Goal: Task Accomplishment & Management: Complete application form

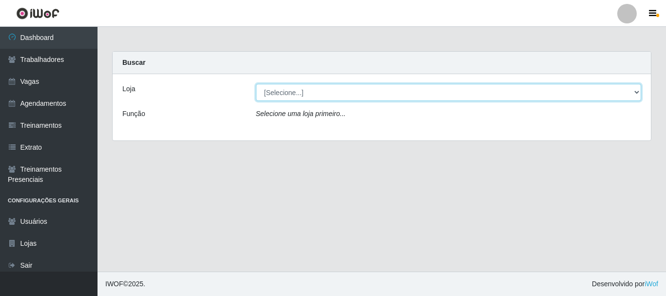
drag, startPoint x: 288, startPoint y: 92, endPoint x: 293, endPoint y: 95, distance: 5.0
click at [288, 92] on select "[Selecione...] [GEOGRAPHIC_DATA]" at bounding box center [448, 92] width 385 height 17
select select "279"
click at [256, 84] on select "[Selecione...] [GEOGRAPHIC_DATA]" at bounding box center [448, 92] width 385 height 17
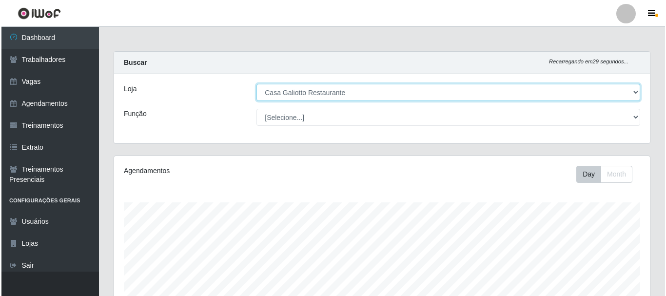
scroll to position [221, 0]
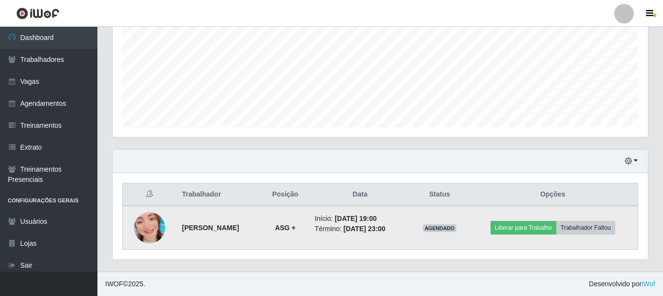
click at [147, 222] on img at bounding box center [149, 228] width 31 height 56
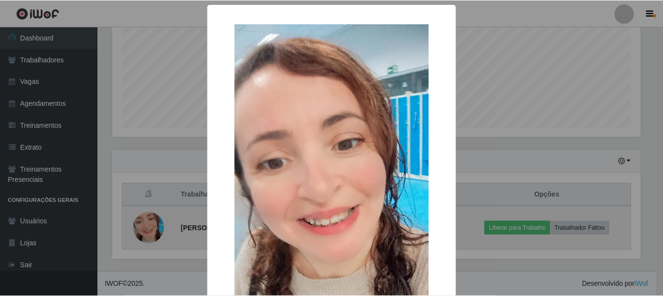
scroll to position [202, 531]
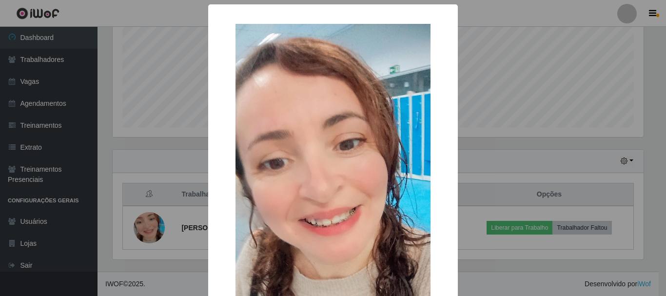
click at [134, 95] on div "× OK Cancel" at bounding box center [333, 148] width 666 height 296
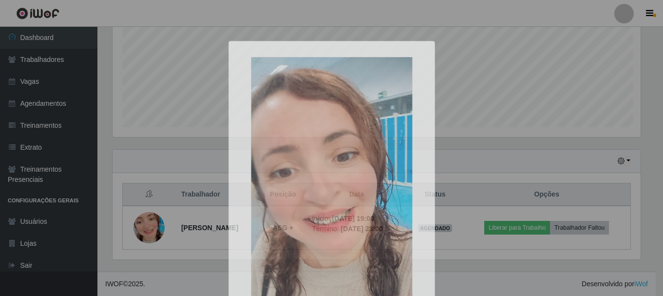
scroll to position [202, 535]
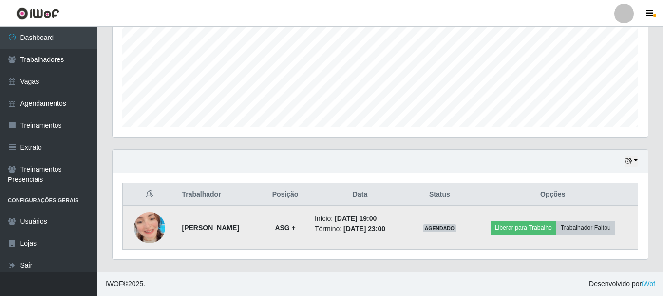
click at [145, 219] on img at bounding box center [149, 228] width 31 height 56
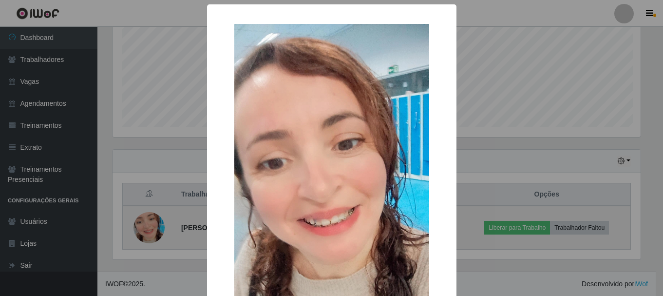
scroll to position [202, 531]
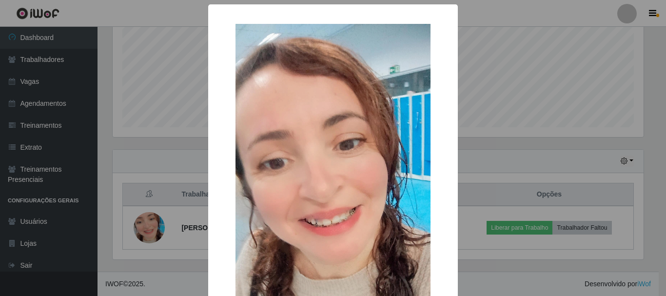
click at [144, 110] on div "× OK Cancel" at bounding box center [333, 148] width 666 height 296
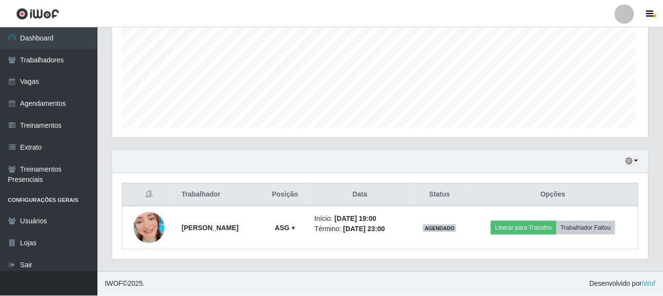
scroll to position [202, 535]
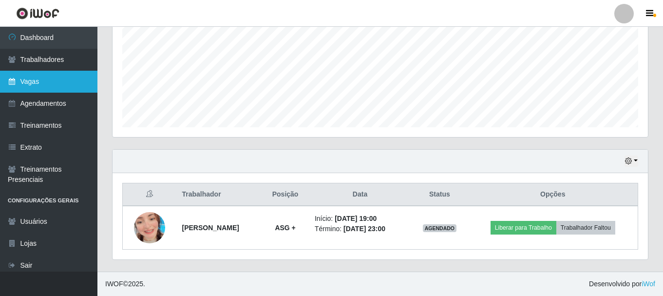
click at [48, 84] on link "Vagas" at bounding box center [48, 82] width 97 height 22
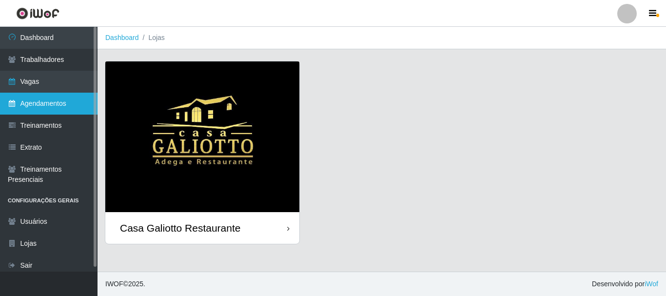
click at [68, 95] on link "Agendamentos" at bounding box center [48, 104] width 97 height 22
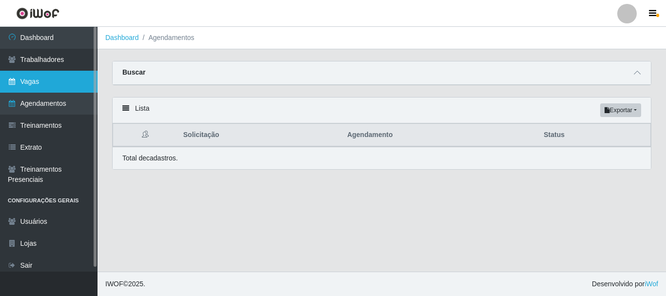
click at [76, 84] on link "Vagas" at bounding box center [48, 82] width 97 height 22
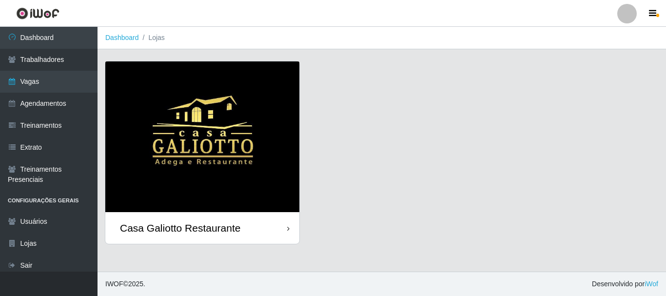
click at [201, 112] on img at bounding box center [202, 136] width 194 height 151
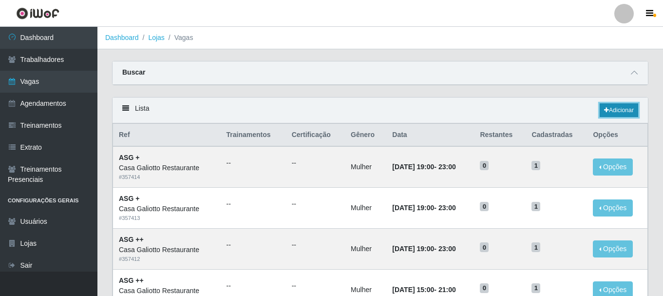
click at [618, 116] on link "Adicionar" at bounding box center [619, 110] width 38 height 14
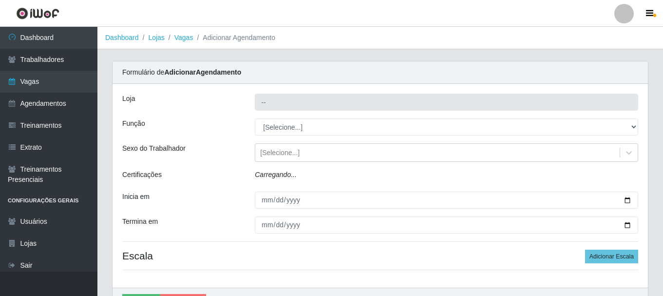
type input "Casa Galiotto Restaurante"
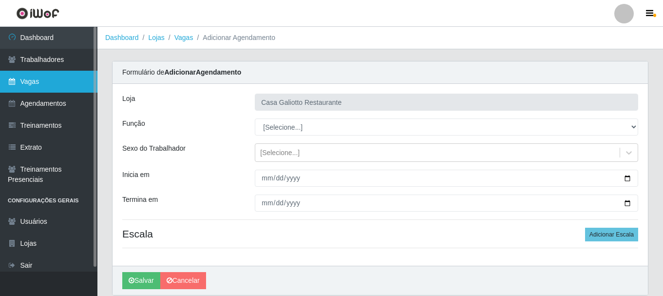
click at [57, 83] on link "Vagas" at bounding box center [48, 82] width 97 height 22
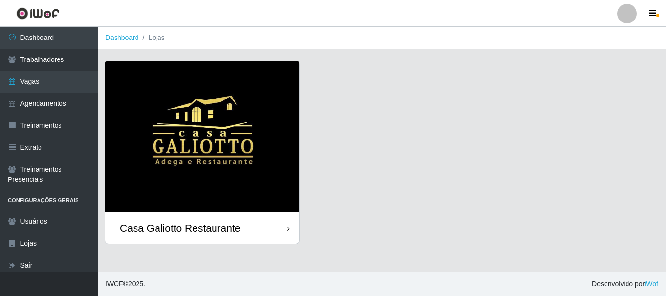
click at [280, 132] on img at bounding box center [202, 136] width 194 height 151
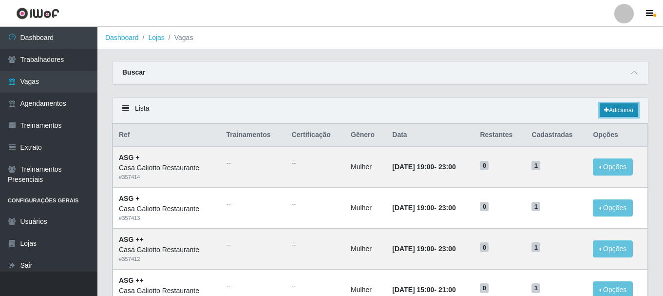
click at [604, 112] on icon at bounding box center [606, 110] width 5 height 6
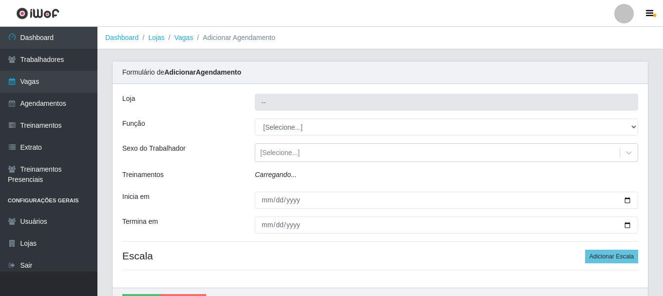
type input "Casa Galiotto Restaurante"
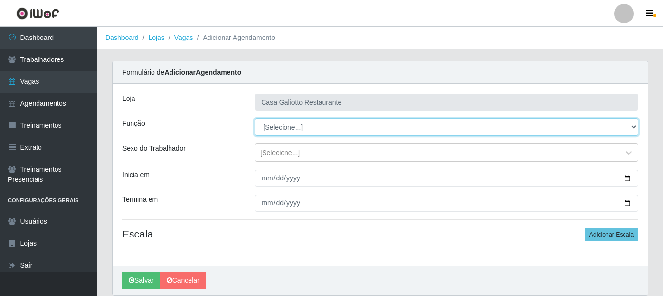
click at [305, 132] on select "[Selecione...] ASG ASG + ASG ++ Auxiliar de Cozinha Auxiliar de Cozinha + Auxil…" at bounding box center [446, 126] width 383 height 17
select select "79"
click at [255, 118] on select "[Selecione...] ASG ASG + ASG ++ Auxiliar de Cozinha Auxiliar de Cozinha + Auxil…" at bounding box center [446, 126] width 383 height 17
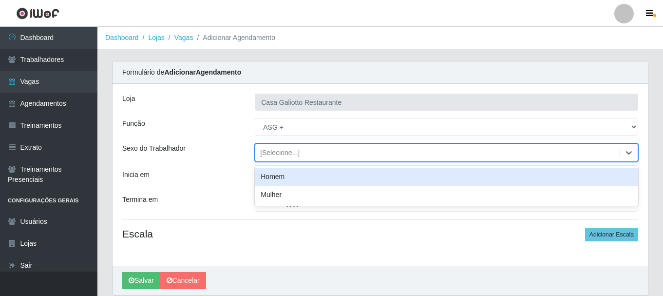
click at [307, 152] on div "[Selecione...]" at bounding box center [437, 153] width 364 height 16
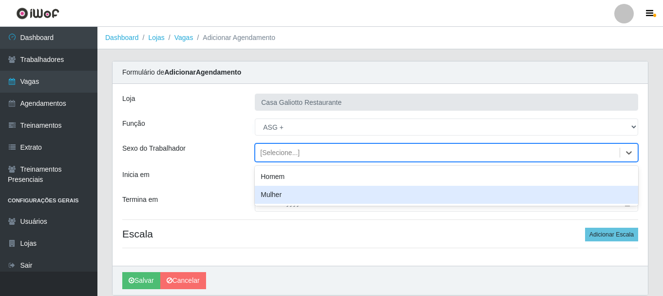
drag, startPoint x: 286, startPoint y: 196, endPoint x: 361, endPoint y: 196, distance: 74.5
click at [286, 197] on div "Mulher" at bounding box center [446, 195] width 383 height 18
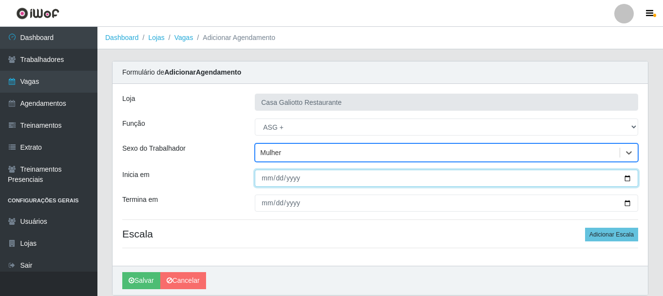
click at [630, 179] on input "Inicia em" at bounding box center [446, 178] width 383 height 17
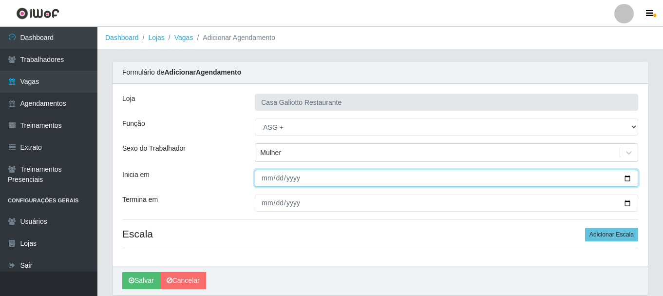
type input "[DATE]"
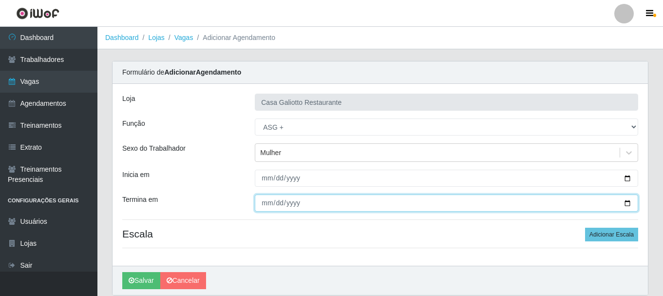
click at [626, 204] on input "Termina em" at bounding box center [446, 202] width 383 height 17
type input "[DATE]"
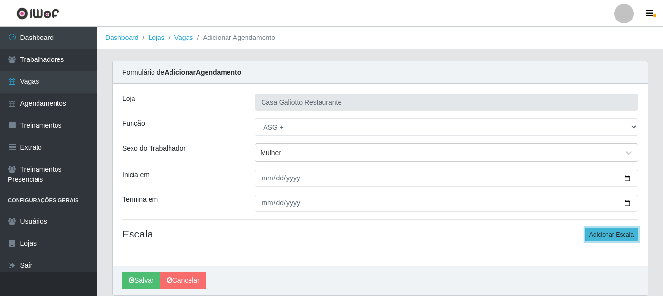
click at [593, 235] on button "Adicionar Escala" at bounding box center [611, 235] width 53 height 14
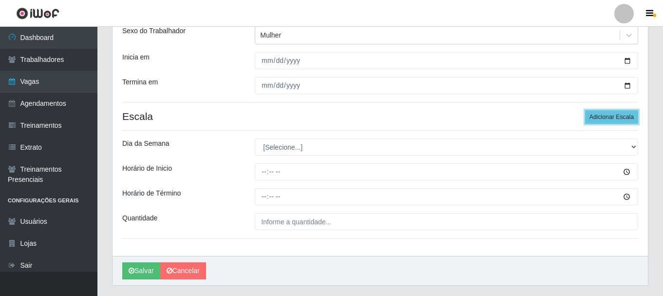
scroll to position [143, 0]
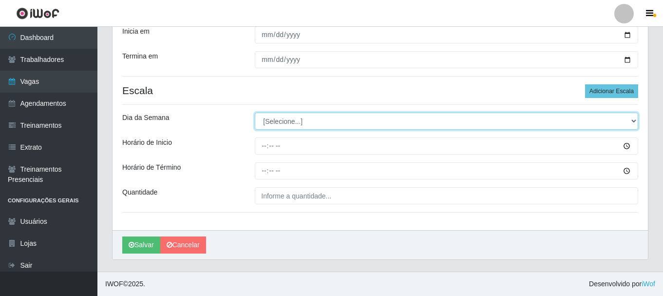
click at [291, 125] on select "[Selecione...] Segunda Terça Quarta Quinta Sexta Sábado Domingo" at bounding box center [446, 121] width 383 height 17
select select "4"
click at [255, 113] on select "[Selecione...] Segunda Terça Quarta Quinta Sexta Sábado Domingo" at bounding box center [446, 121] width 383 height 17
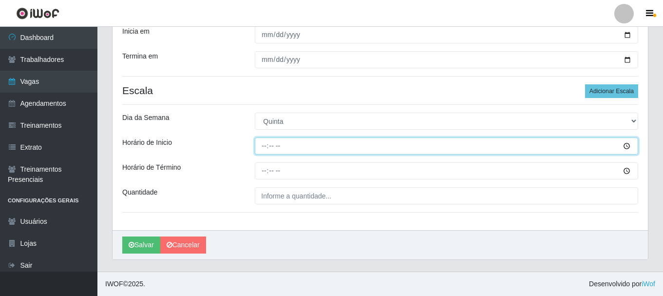
click at [305, 144] on input "Horário de Inicio" at bounding box center [446, 145] width 383 height 17
type input "19:00"
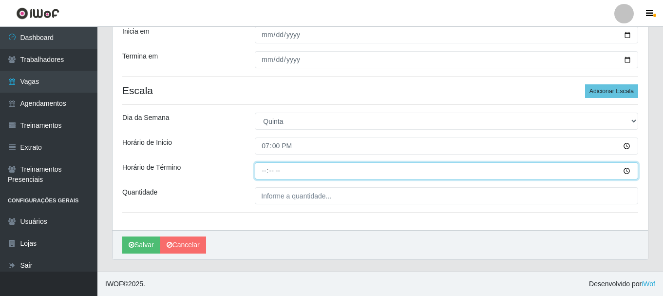
type input "23:00"
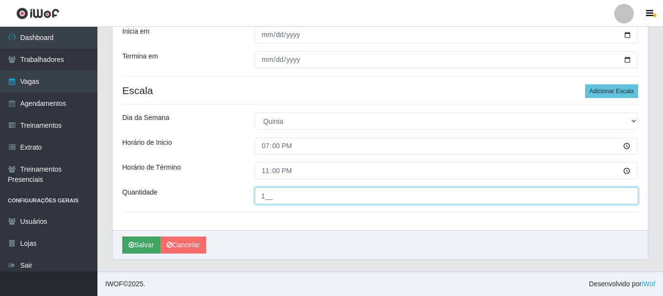
type input "1__"
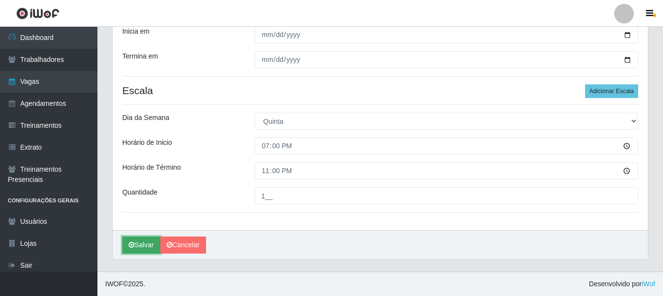
click at [133, 244] on icon "submit" at bounding box center [132, 244] width 6 height 7
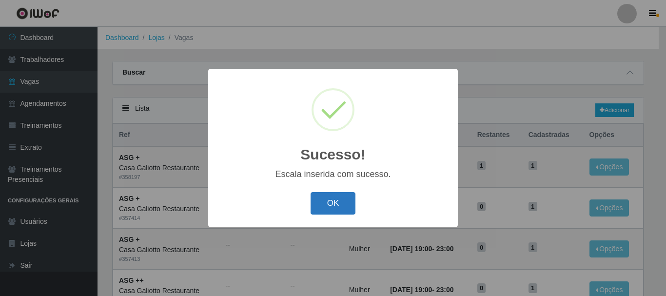
drag, startPoint x: 359, startPoint y: 208, endPoint x: 351, endPoint y: 203, distance: 9.2
click at [360, 208] on div "OK Cancel" at bounding box center [333, 203] width 230 height 28
click at [350, 203] on button "OK" at bounding box center [332, 203] width 45 height 23
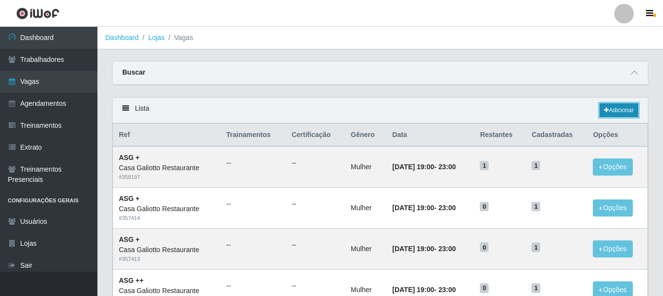
click at [616, 112] on link "Adicionar" at bounding box center [619, 110] width 38 height 14
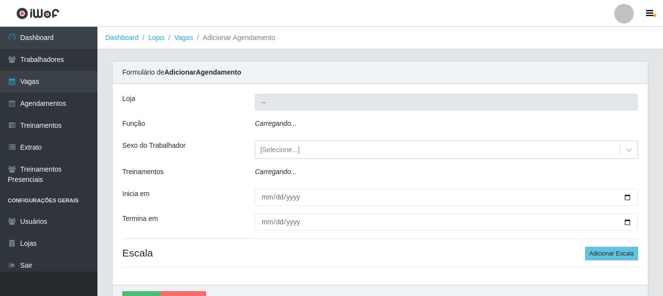
type input "Casa Galiotto Restaurante"
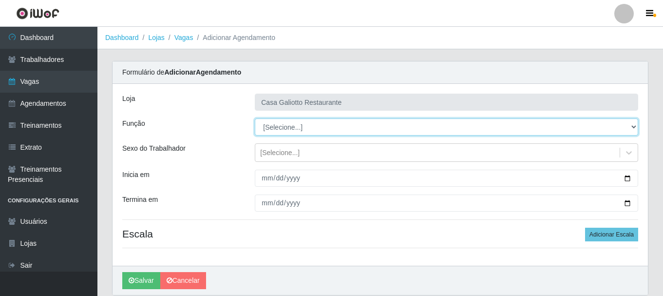
click at [294, 125] on select "[Selecione...] ASG ASG + ASG ++ Auxiliar de Cozinha Auxiliar de Cozinha + Auxil…" at bounding box center [446, 126] width 383 height 17
select select "79"
click at [255, 118] on select "[Selecione...] ASG ASG + ASG ++ Auxiliar de Cozinha Auxiliar de Cozinha + Auxil…" at bounding box center [446, 126] width 383 height 17
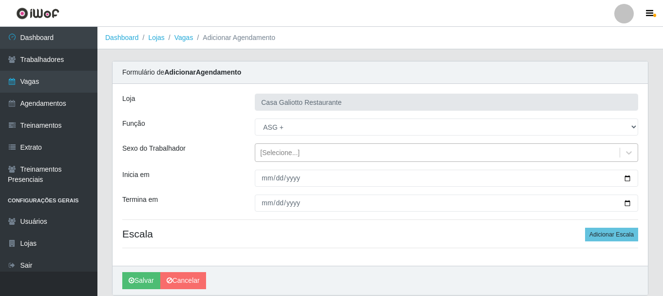
drag, startPoint x: 280, startPoint y: 156, endPoint x: 280, endPoint y: 165, distance: 8.3
click at [280, 157] on div "[Selecione...]" at bounding box center [279, 153] width 39 height 10
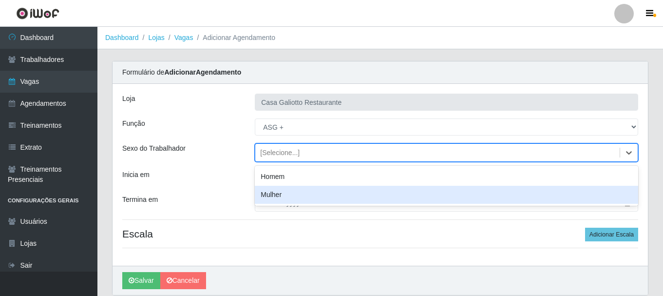
click at [280, 196] on div "Mulher" at bounding box center [446, 195] width 383 height 18
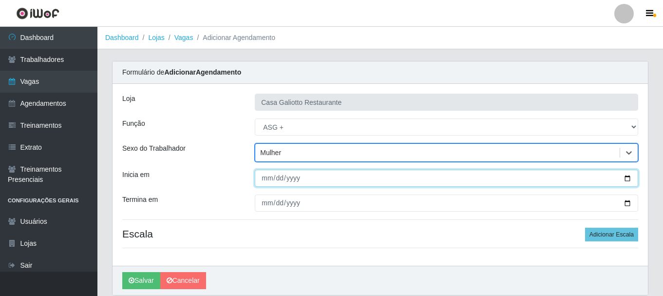
drag, startPoint x: 631, startPoint y: 178, endPoint x: 602, endPoint y: 180, distance: 29.3
click at [631, 179] on input "Inicia em" at bounding box center [446, 178] width 383 height 17
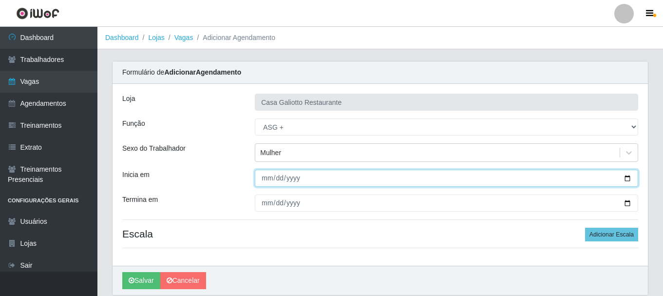
type input "[DATE]"
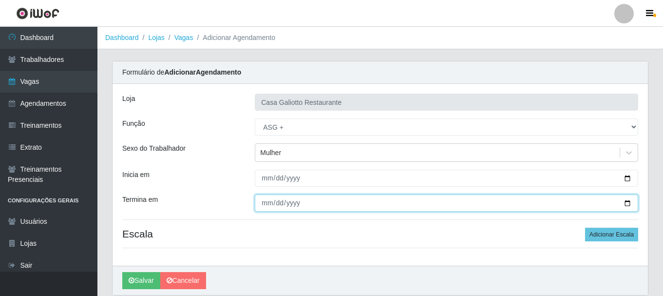
click at [628, 204] on input "Termina em" at bounding box center [446, 202] width 383 height 17
type input "[DATE]"
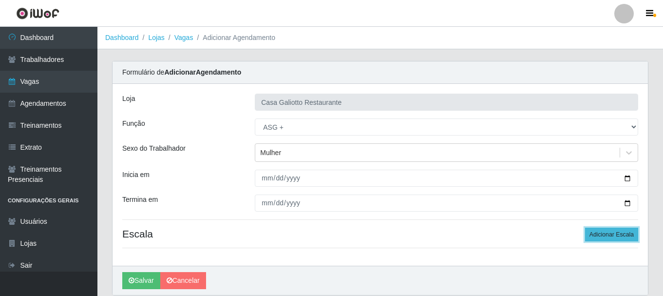
drag, startPoint x: 623, startPoint y: 234, endPoint x: 616, endPoint y: 234, distance: 6.8
click at [617, 234] on button "Adicionar Escala" at bounding box center [611, 235] width 53 height 14
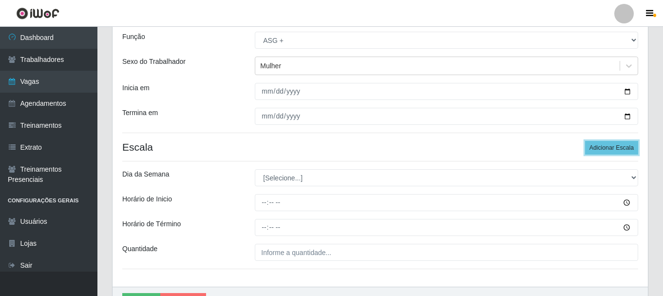
scroll to position [143, 0]
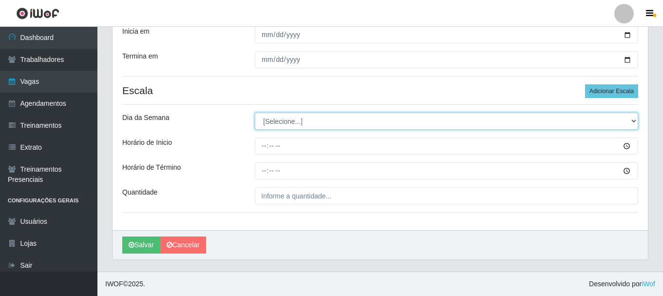
click at [286, 125] on select "[Selecione...] Segunda Terça Quarta Quinta Sexta Sábado Domingo" at bounding box center [446, 121] width 383 height 17
select select "5"
click at [255, 113] on select "[Selecione...] Segunda Terça Quarta Quinta Sexta Sábado Domingo" at bounding box center [446, 121] width 383 height 17
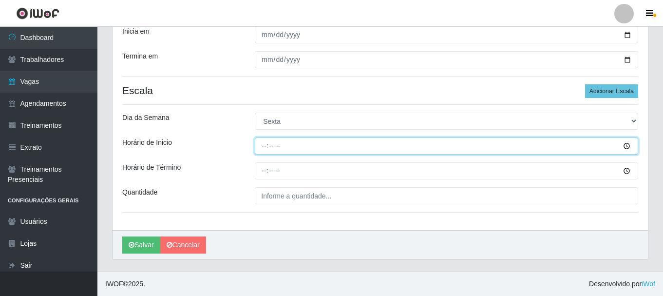
click at [315, 143] on input "Horário de Inicio" at bounding box center [446, 145] width 383 height 17
type input "19:00"
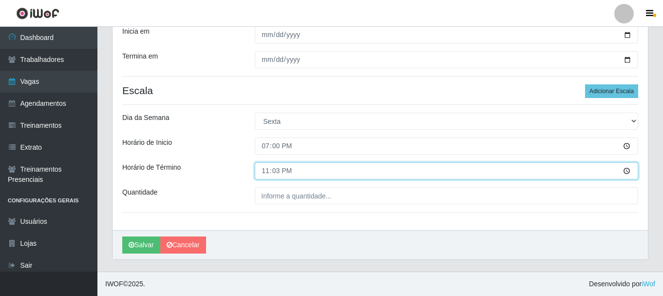
type input "23:30"
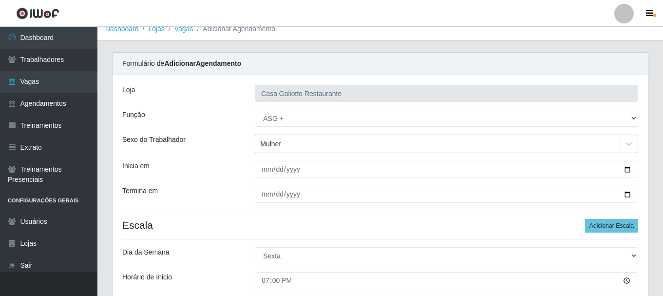
scroll to position [0, 0]
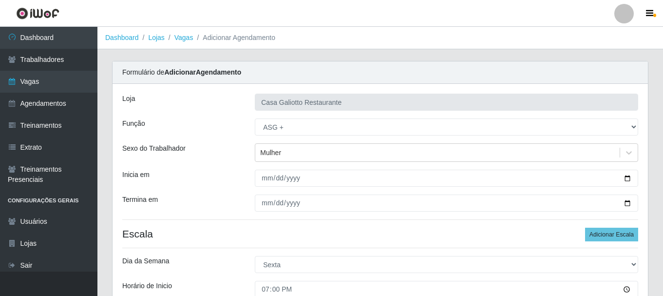
type input "1__"
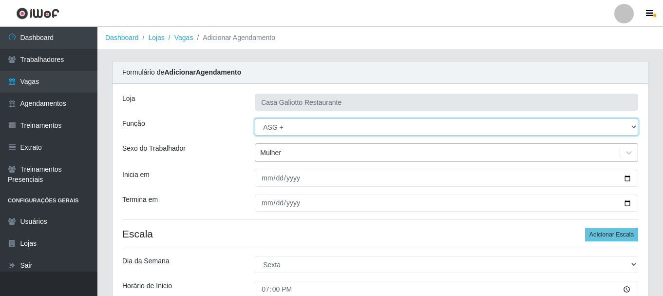
drag, startPoint x: 313, startPoint y: 131, endPoint x: 303, endPoint y: 147, distance: 19.1
click at [313, 131] on select "[Selecione...] ASG ASG + ASG ++ Auxiliar de Cozinha Auxiliar de Cozinha + Auxil…" at bounding box center [446, 126] width 383 height 17
select select "80"
click at [255, 118] on select "[Selecione...] ASG ASG + ASG ++ Auxiliar de Cozinha Auxiliar de Cozinha + Auxil…" at bounding box center [446, 126] width 383 height 17
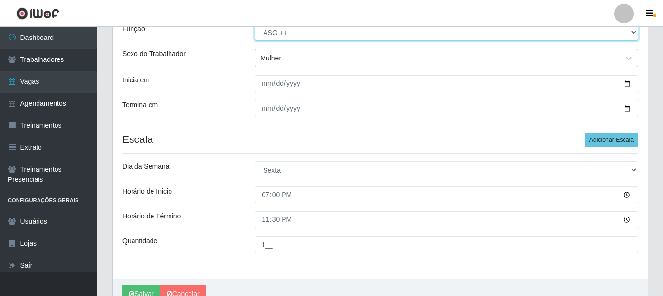
scroll to position [143, 0]
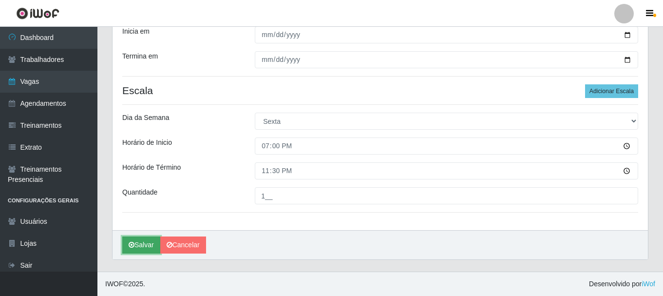
click at [151, 247] on button "Salvar" at bounding box center [141, 244] width 38 height 17
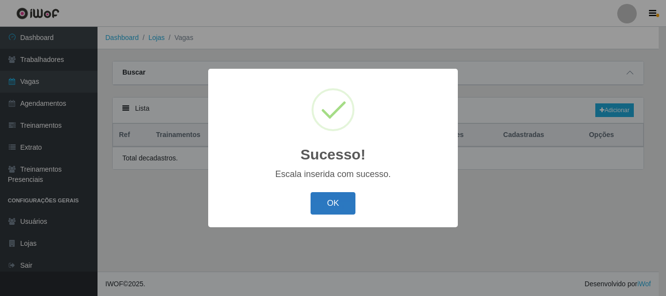
click at [328, 195] on button "OK" at bounding box center [332, 203] width 45 height 23
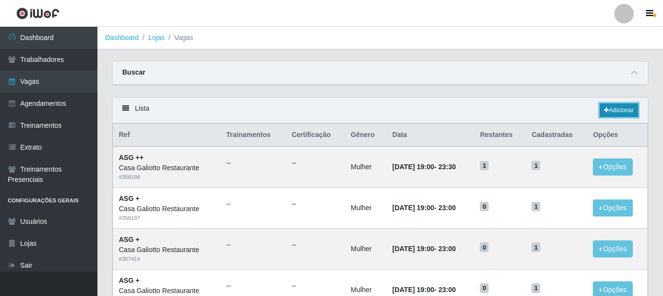
click at [611, 112] on link "Adicionar" at bounding box center [619, 110] width 38 height 14
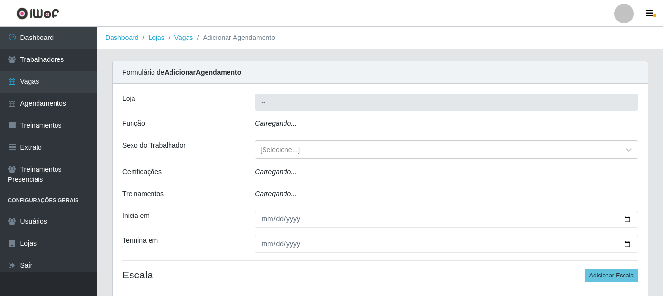
type input "Casa Galiotto Restaurante"
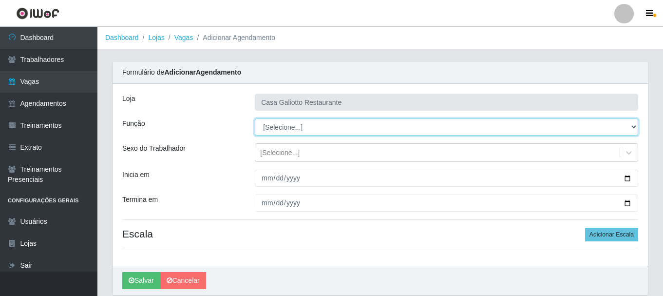
click at [310, 129] on select "[Selecione...] ASG ASG + ASG ++ Auxiliar de Cozinha Auxiliar de Cozinha + Auxil…" at bounding box center [446, 126] width 383 height 17
select select "80"
click at [255, 118] on select "[Selecione...] ASG ASG + ASG ++ Auxiliar de Cozinha Auxiliar de Cozinha + Auxil…" at bounding box center [446, 126] width 383 height 17
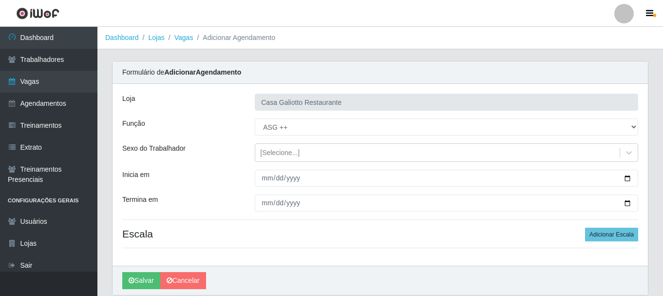
click at [277, 165] on div "Loja Casa Galiotto Restaurante Função [Selecione...] ASG ASG + ASG ++ Auxiliar …" at bounding box center [380, 175] width 535 height 182
drag, startPoint x: 283, startPoint y: 159, endPoint x: 282, endPoint y: 165, distance: 5.9
click at [282, 159] on div "[Selecione...]" at bounding box center [437, 153] width 364 height 16
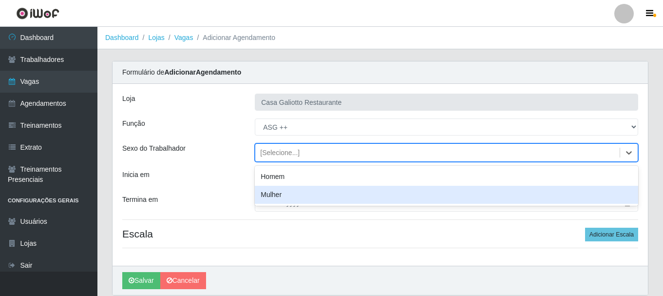
click at [281, 195] on div "Mulher" at bounding box center [446, 195] width 383 height 18
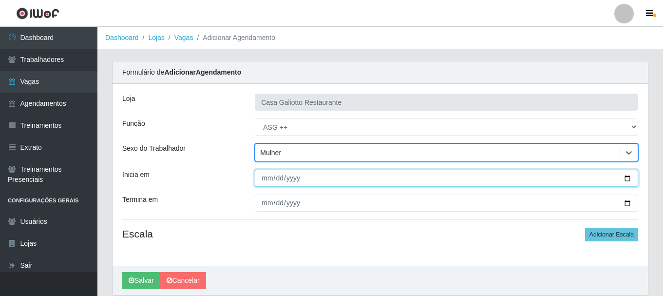
click at [629, 177] on input "Inicia em" at bounding box center [446, 178] width 383 height 17
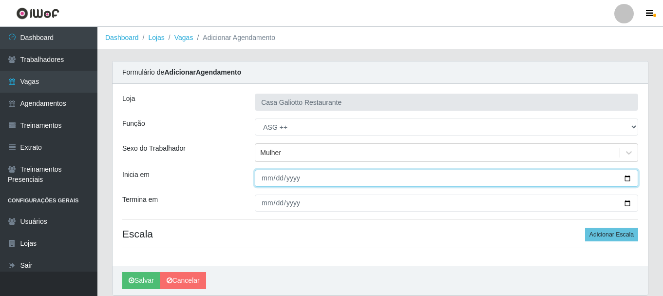
type input "[DATE]"
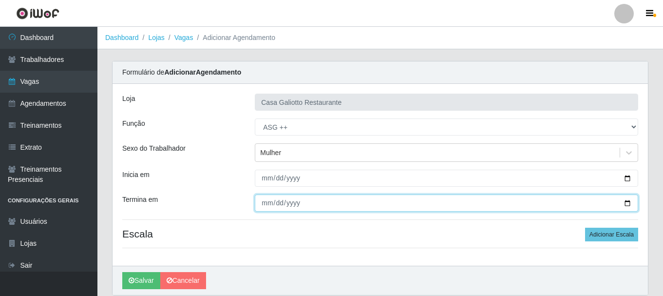
click at [626, 203] on input "Termina em" at bounding box center [446, 202] width 383 height 17
type input "[DATE]"
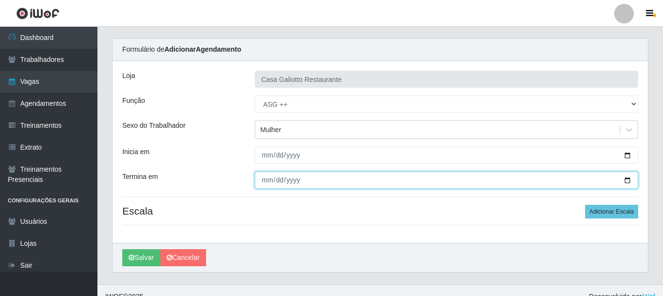
scroll to position [36, 0]
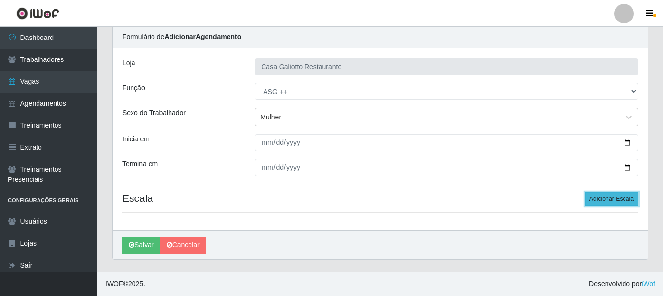
click at [602, 198] on button "Adicionar Escala" at bounding box center [611, 199] width 53 height 14
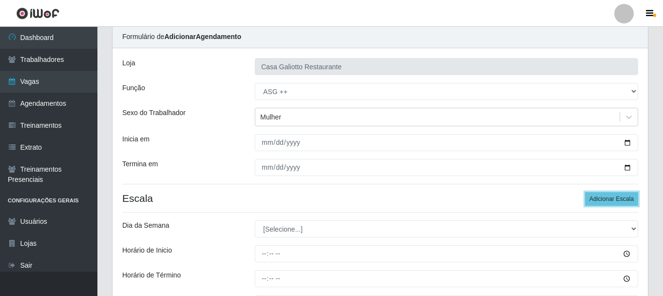
scroll to position [143, 0]
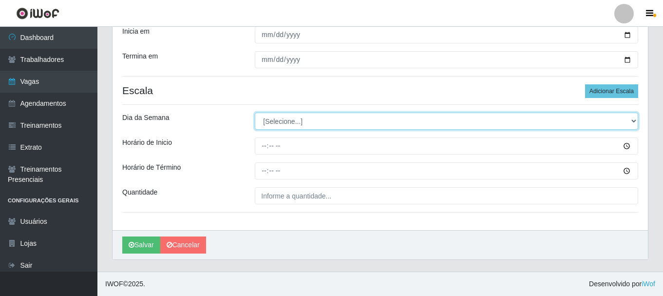
drag, startPoint x: 303, startPoint y: 121, endPoint x: 301, endPoint y: 128, distance: 7.2
click at [303, 122] on select "[Selecione...] Segunda Terça Quarta Quinta Sexta Sábado Domingo" at bounding box center [446, 121] width 383 height 17
select select "6"
click at [255, 113] on select "[Selecione...] Segunda Terça Quarta Quinta Sexta Sábado Domingo" at bounding box center [446, 121] width 383 height 17
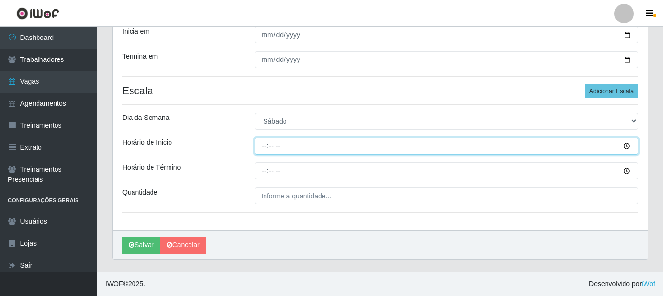
click at [350, 151] on input "Horário de Inicio" at bounding box center [446, 145] width 383 height 17
type input "19:00"
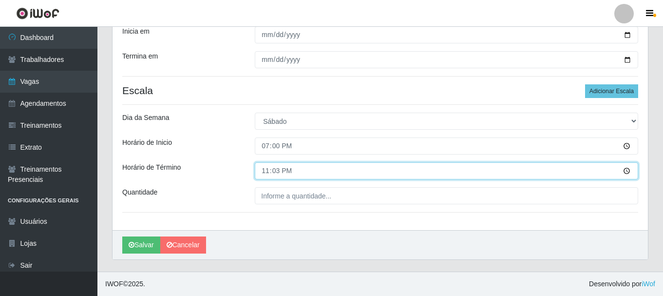
type input "23:30"
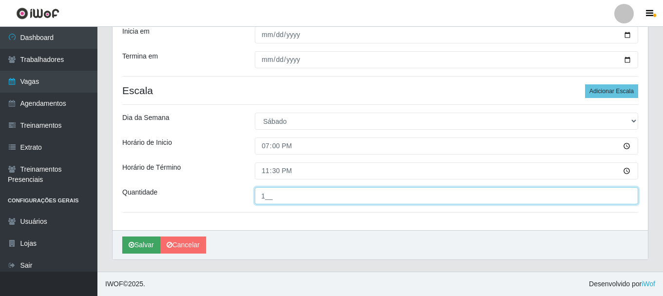
type input "1__"
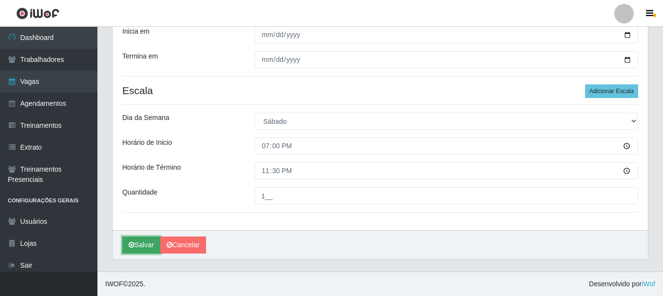
click at [142, 250] on button "Salvar" at bounding box center [141, 244] width 38 height 17
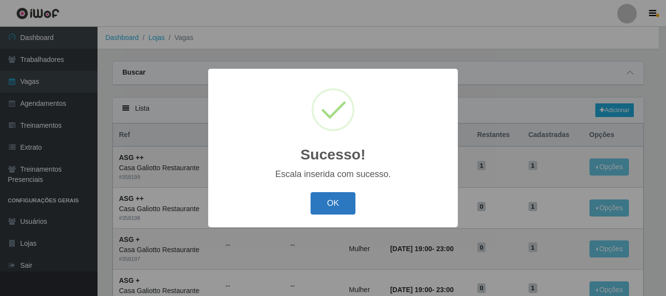
click at [338, 205] on button "OK" at bounding box center [332, 203] width 45 height 23
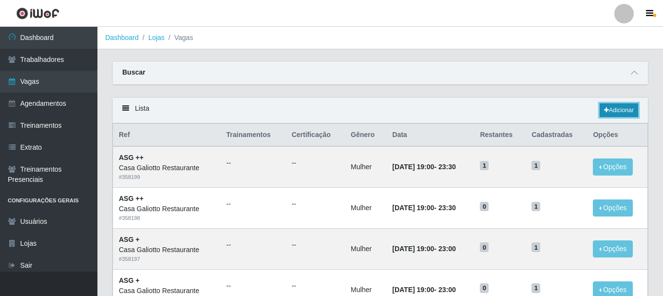
click at [627, 110] on link "Adicionar" at bounding box center [619, 110] width 38 height 14
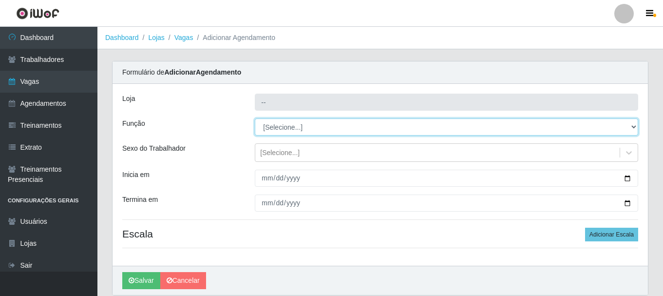
click at [278, 126] on select "[Selecione...] ASG ASG + ASG ++ Auxiliar de Cozinha Auxiliar de Cozinha + Auxil…" at bounding box center [446, 126] width 383 height 17
type input "Casa Galiotto Restaurante"
select select "79"
click at [255, 118] on select "[Selecione...] ASG ASG + ASG ++ Auxiliar de Cozinha Auxiliar de Cozinha + Auxil…" at bounding box center [446, 126] width 383 height 17
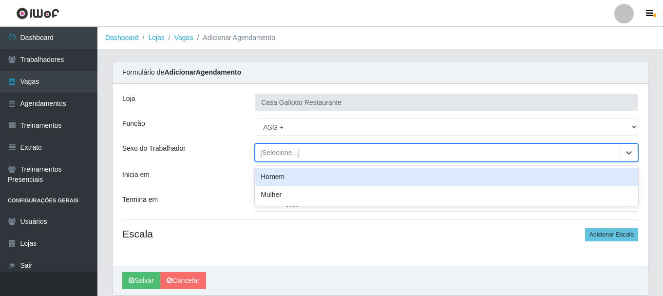
drag, startPoint x: 278, startPoint y: 144, endPoint x: 278, endPoint y: 165, distance: 20.5
click at [278, 146] on div "[Selecione...]" at bounding box center [437, 153] width 364 height 16
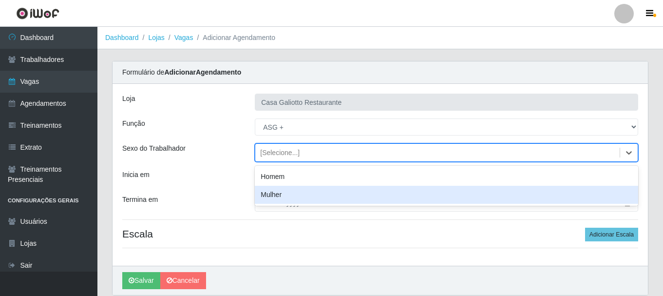
drag, startPoint x: 274, startPoint y: 194, endPoint x: 281, endPoint y: 196, distance: 6.5
click at [275, 195] on div "Mulher" at bounding box center [446, 195] width 383 height 18
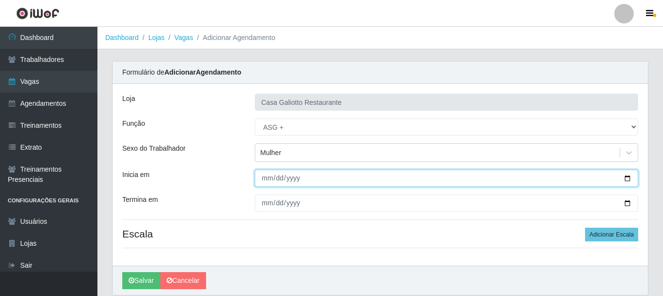
click at [630, 178] on input "Inicia em" at bounding box center [446, 178] width 383 height 17
type input "[DATE]"
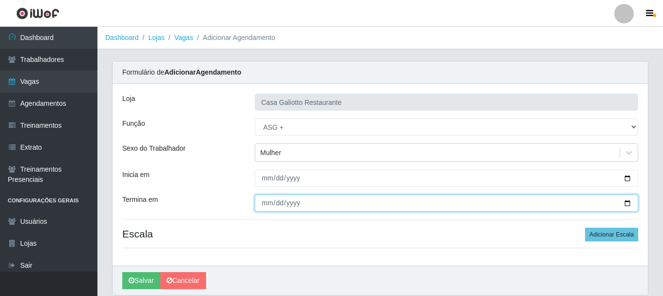
click at [626, 202] on input "Termina em" at bounding box center [446, 202] width 383 height 17
type input "[DATE]"
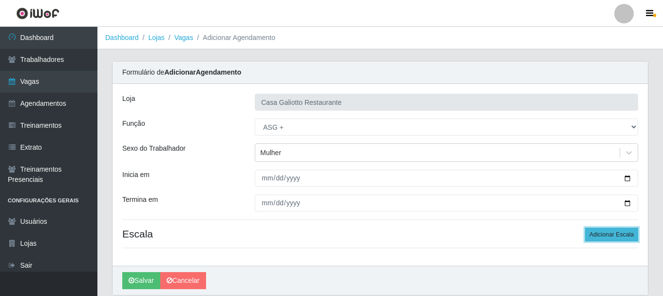
click at [608, 240] on button "Adicionar Escala" at bounding box center [611, 235] width 53 height 14
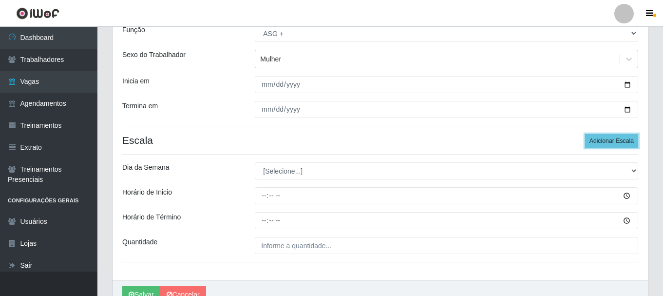
scroll to position [97, 0]
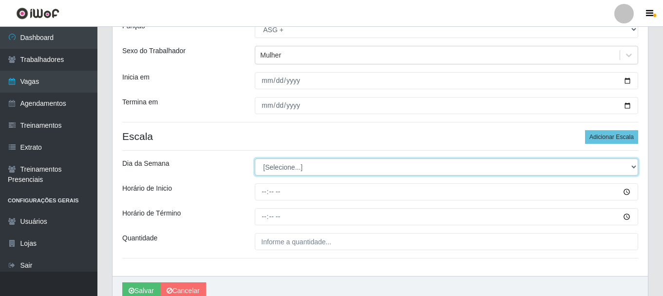
click at [305, 172] on select "[Selecione...] Segunda Terça Quarta Quinta Sexta Sábado Domingo" at bounding box center [446, 166] width 383 height 17
select select "0"
click at [255, 158] on select "[Selecione...] Segunda Terça Quarta Quinta Sexta Sábado Domingo" at bounding box center [446, 166] width 383 height 17
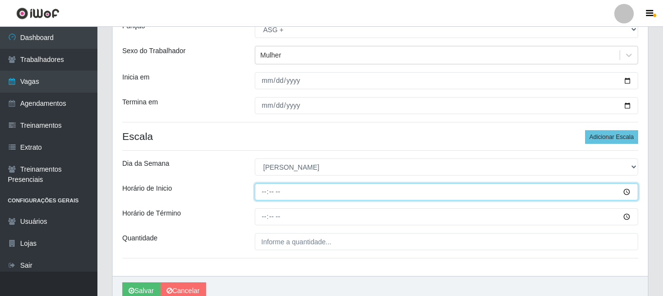
drag, startPoint x: 321, startPoint y: 192, endPoint x: 339, endPoint y: 186, distance: 18.6
click at [324, 190] on input "Horário de Inicio" at bounding box center [446, 191] width 383 height 17
type input "19:00"
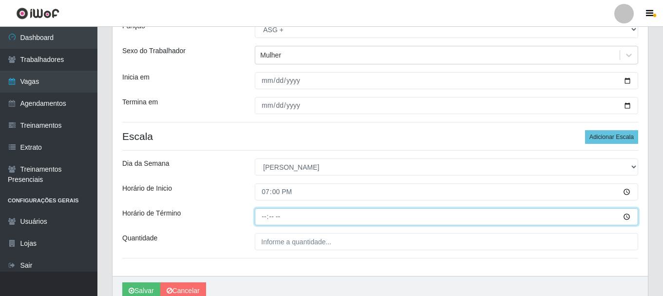
type input "23:00"
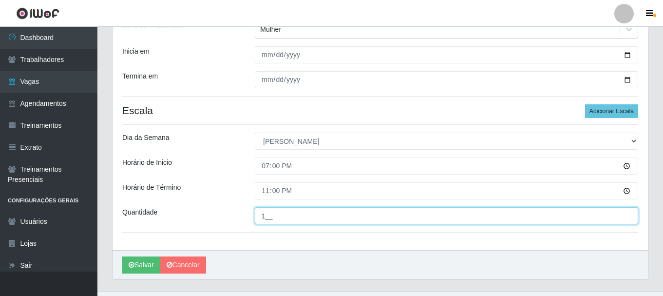
scroll to position [143, 0]
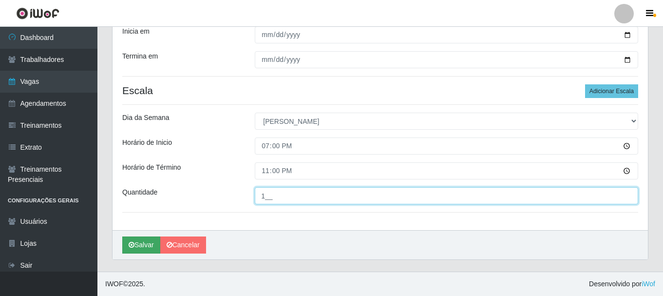
type input "1__"
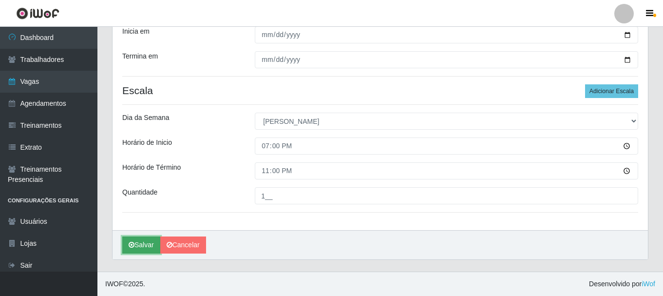
click at [132, 241] on button "Salvar" at bounding box center [141, 244] width 38 height 17
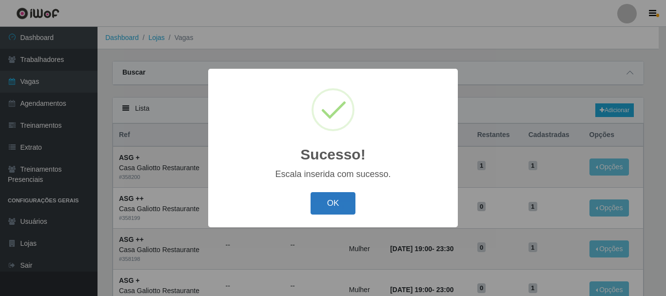
click at [320, 202] on button "OK" at bounding box center [332, 203] width 45 height 23
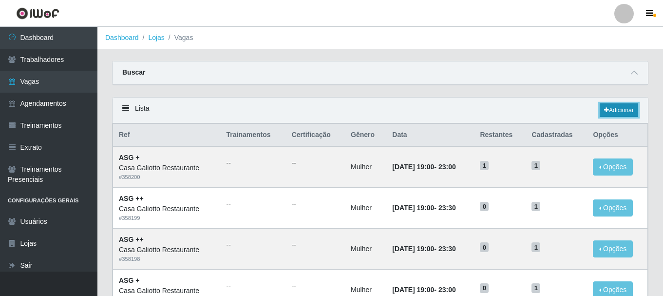
click at [630, 114] on link "Adicionar" at bounding box center [619, 110] width 38 height 14
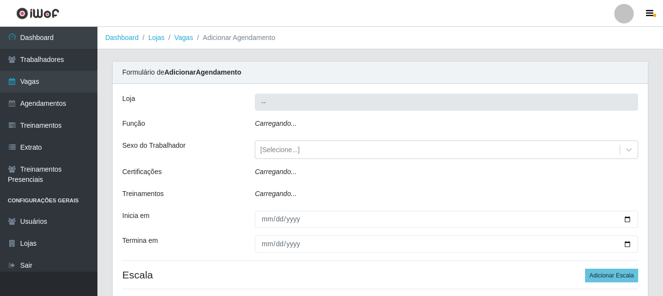
type input "Casa Galiotto Restaurante"
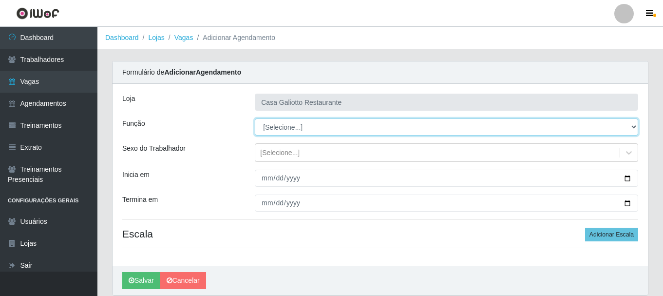
click at [310, 128] on select "[Selecione...] ASG ASG + ASG ++ Auxiliar de Cozinha Auxiliar de Cozinha + Auxil…" at bounding box center [446, 126] width 383 height 17
select select "79"
click at [255, 118] on select "[Selecione...] ASG ASG + ASG ++ Auxiliar de Cozinha Auxiliar de Cozinha + Auxil…" at bounding box center [446, 126] width 383 height 17
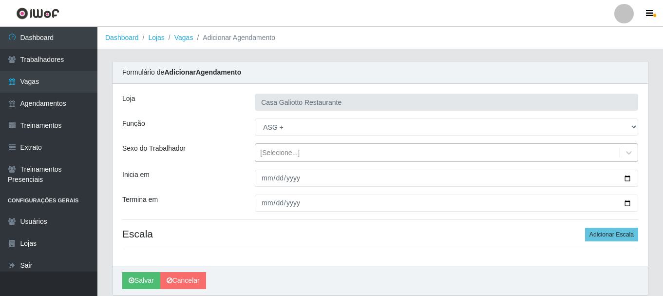
click at [289, 152] on div "[Selecione...]" at bounding box center [279, 153] width 39 height 10
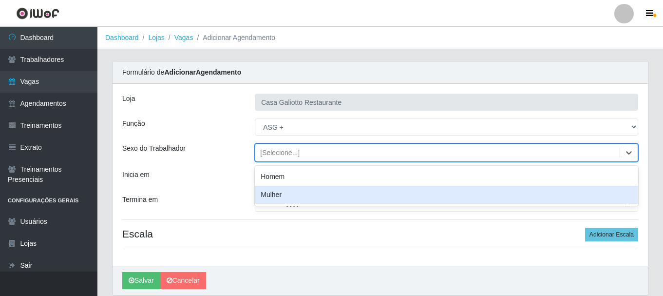
click at [282, 196] on div "Mulher" at bounding box center [446, 195] width 383 height 18
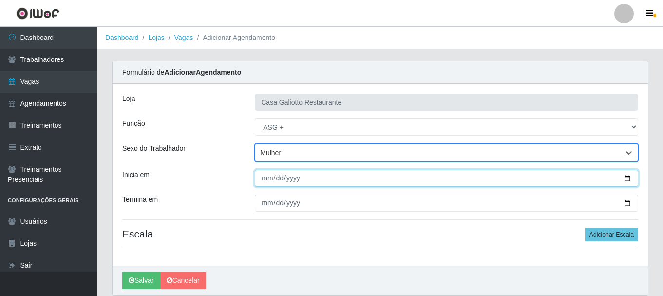
click at [629, 183] on input "Inicia em" at bounding box center [446, 178] width 383 height 17
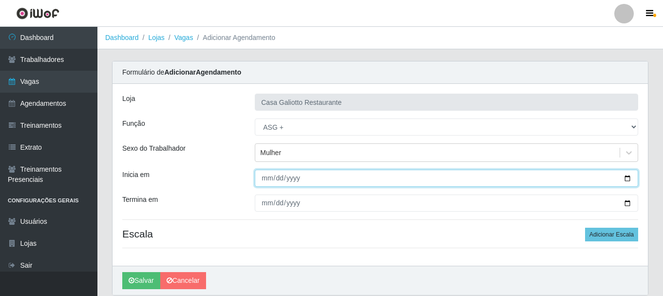
click at [629, 180] on input "Inicia em" at bounding box center [446, 178] width 383 height 17
type input "[DATE]"
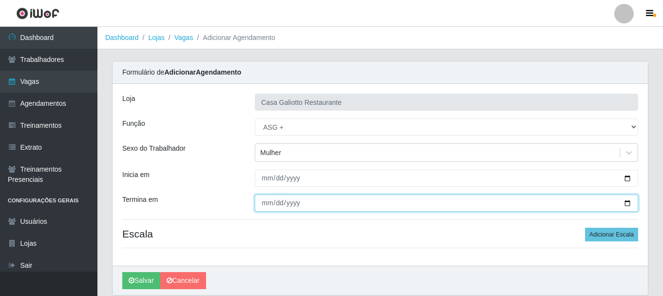
click at [627, 202] on input "Termina em" at bounding box center [446, 202] width 383 height 17
type input "[DATE]"
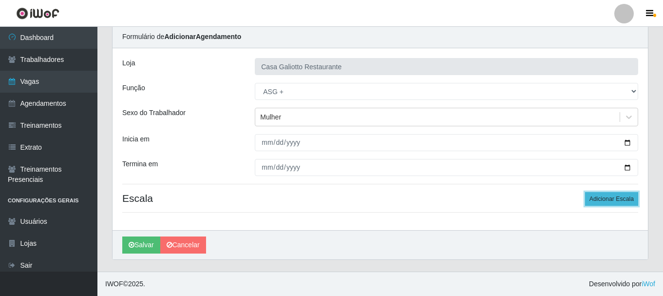
click at [607, 199] on button "Adicionar Escala" at bounding box center [611, 199] width 53 height 14
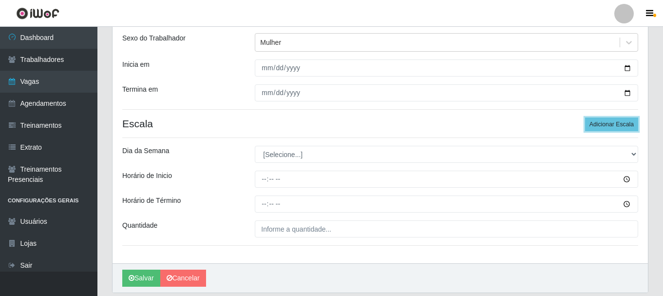
scroll to position [133, 0]
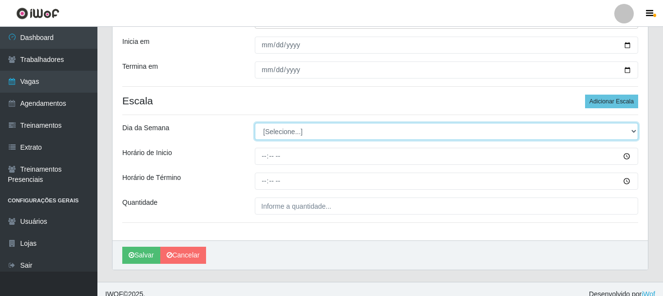
click at [368, 136] on select "[Selecione...] Segunda Terça Quarta Quinta Sexta Sábado Domingo" at bounding box center [446, 131] width 383 height 17
select select "2"
click at [255, 123] on select "[Selecione...] Segunda Terça Quarta Quinta Sexta Sábado Domingo" at bounding box center [446, 131] width 383 height 17
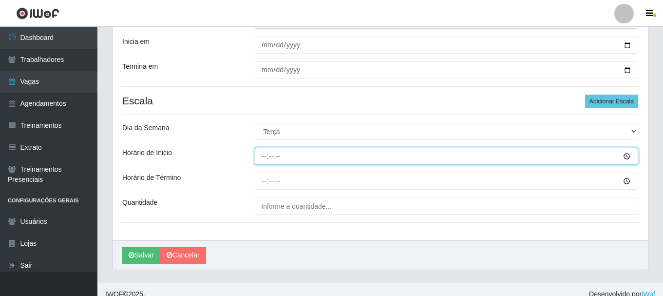
click at [338, 162] on input "Horário de Inicio" at bounding box center [446, 156] width 383 height 17
type input "19:00"
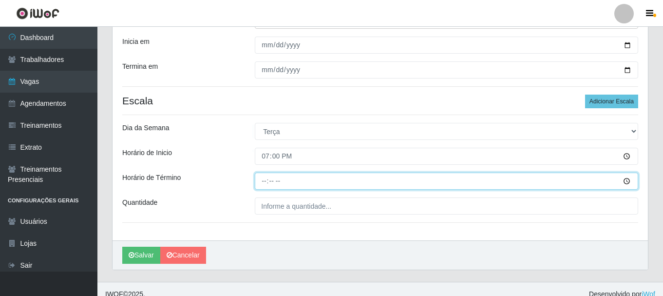
type input "23:00"
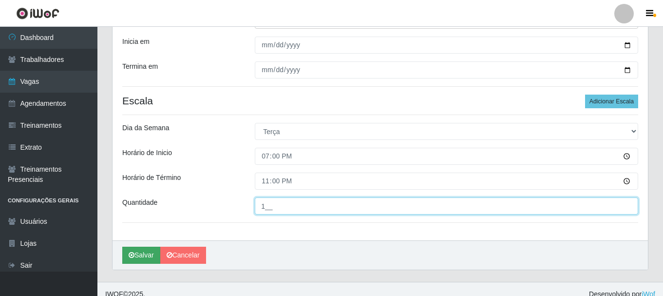
type input "1__"
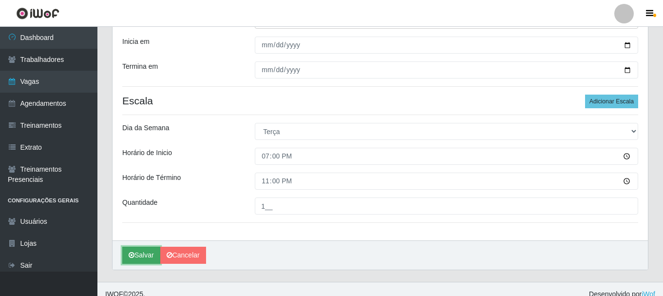
click at [134, 253] on icon "submit" at bounding box center [132, 254] width 6 height 7
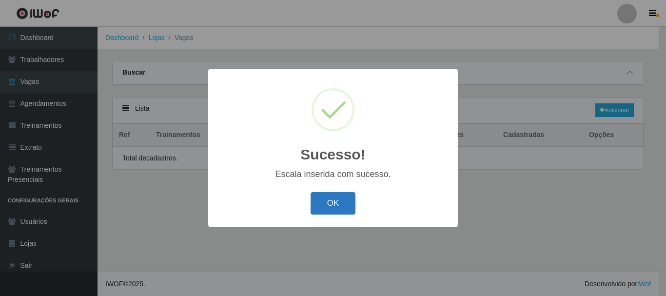
click at [330, 208] on button "OK" at bounding box center [332, 203] width 45 height 23
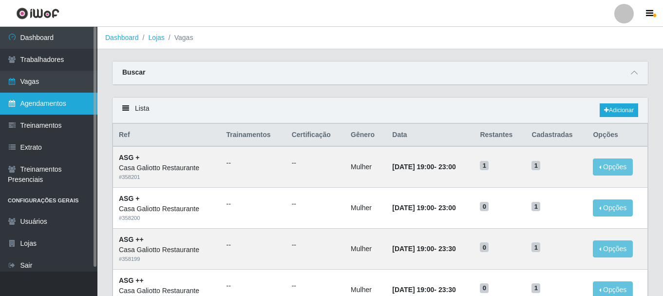
click at [28, 112] on link "Agendamentos" at bounding box center [48, 104] width 97 height 22
